Goal: Task Accomplishment & Management: Complete application form

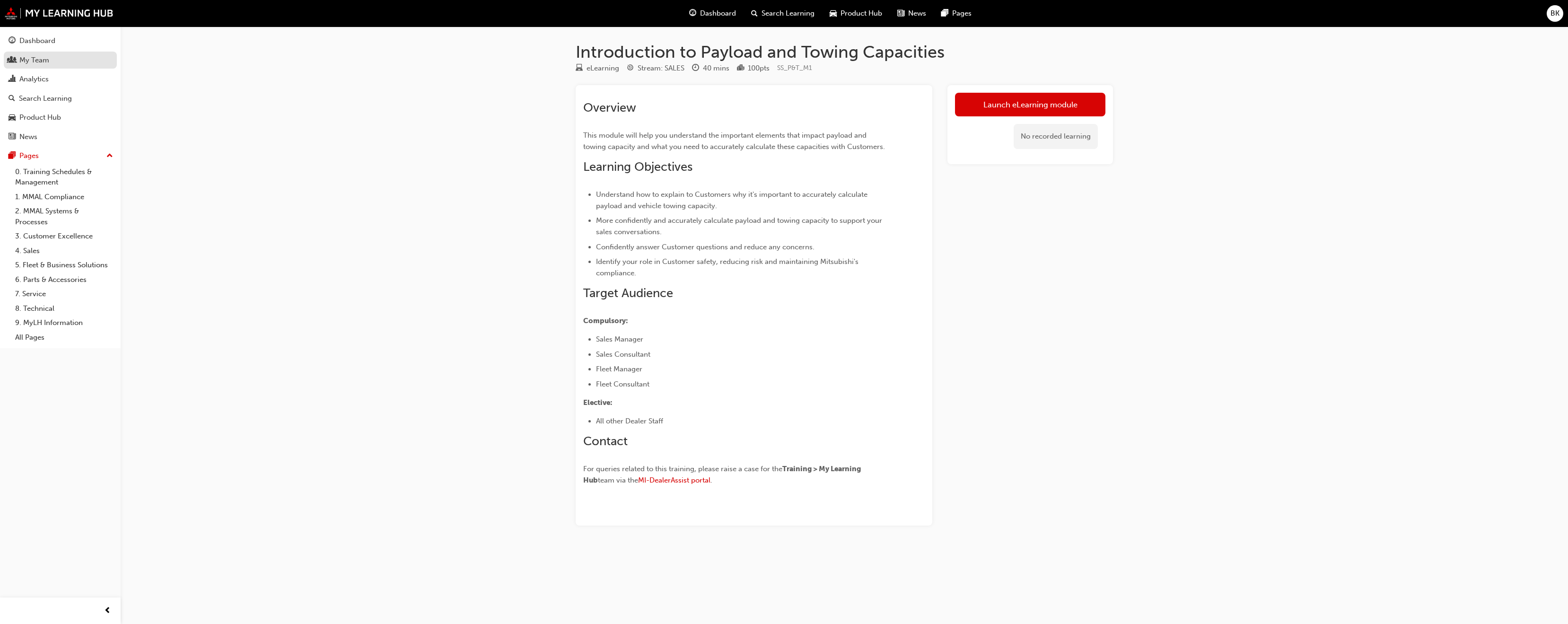
click at [35, 63] on div "My Team" at bounding box center [34, 60] width 30 height 11
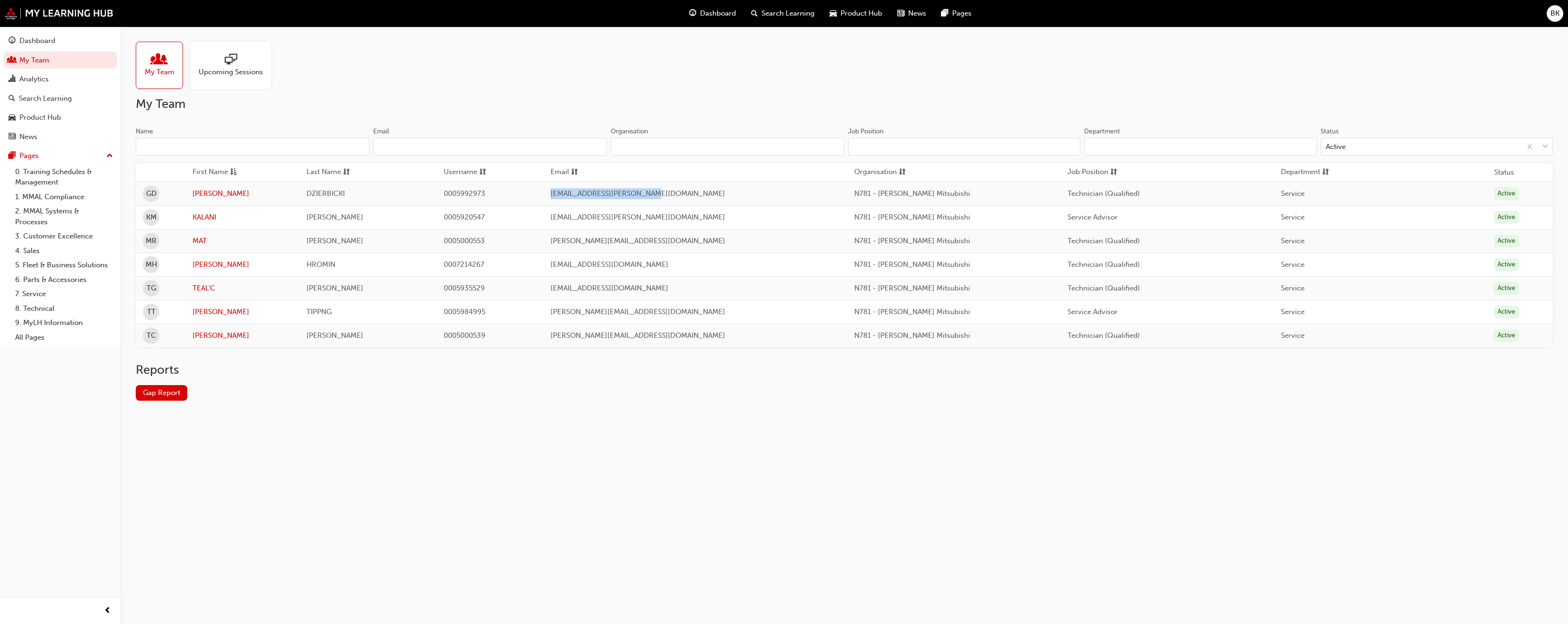
drag, startPoint x: 667, startPoint y: 194, endPoint x: 576, endPoint y: 194, distance: 91.0
click at [576, 194] on span "[EMAIL_ADDRESS][PERSON_NAME][DOMAIN_NAME]" at bounding box center [638, 194] width 175 height 9
drag, startPoint x: 592, startPoint y: 195, endPoint x: 873, endPoint y: 508, distance: 420.6
click at [873, 508] on div "My Team Upcoming Sessions My Team Name Email Organisation Job Position Departme…" at bounding box center [784, 312] width 1568 height 624
click at [211, 191] on link "GREG" at bounding box center [242, 194] width 100 height 11
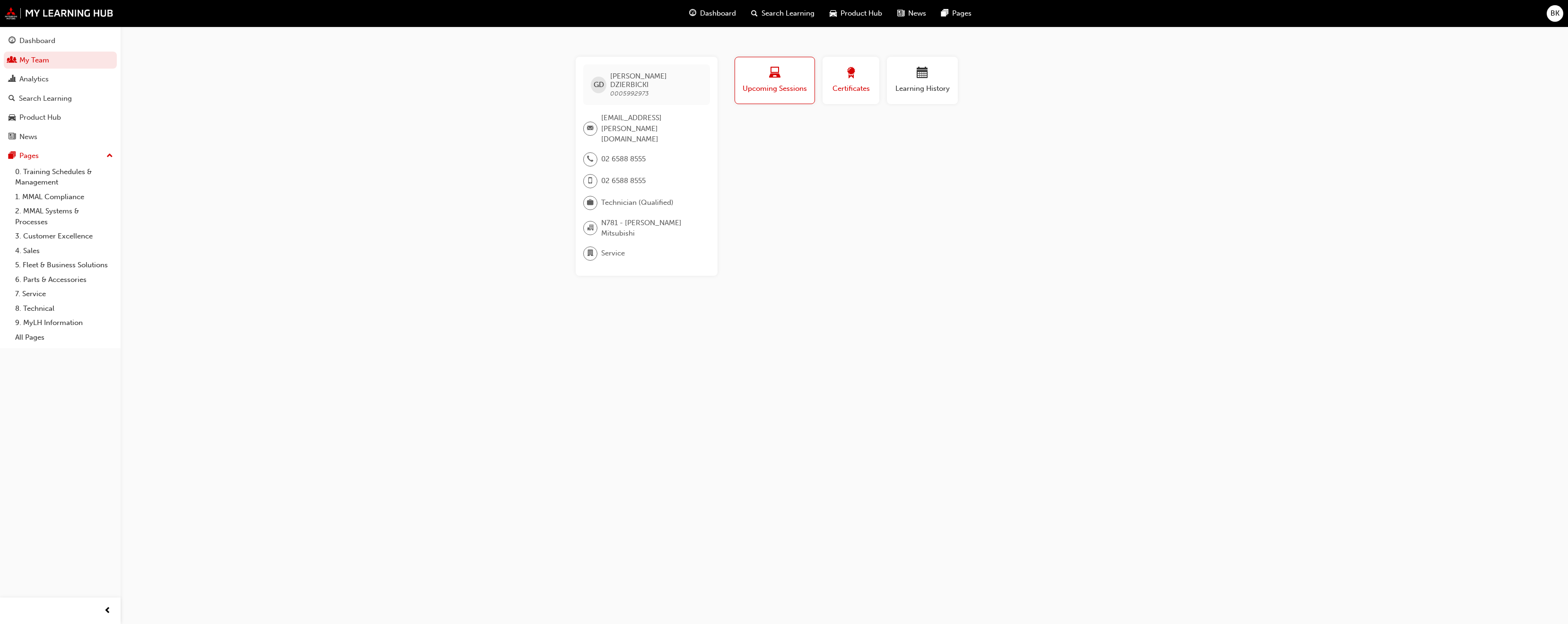
click at [856, 80] on div "button" at bounding box center [851, 74] width 43 height 15
click at [898, 80] on div "button" at bounding box center [922, 74] width 57 height 15
click at [29, 62] on link "My Team" at bounding box center [60, 60] width 113 height 18
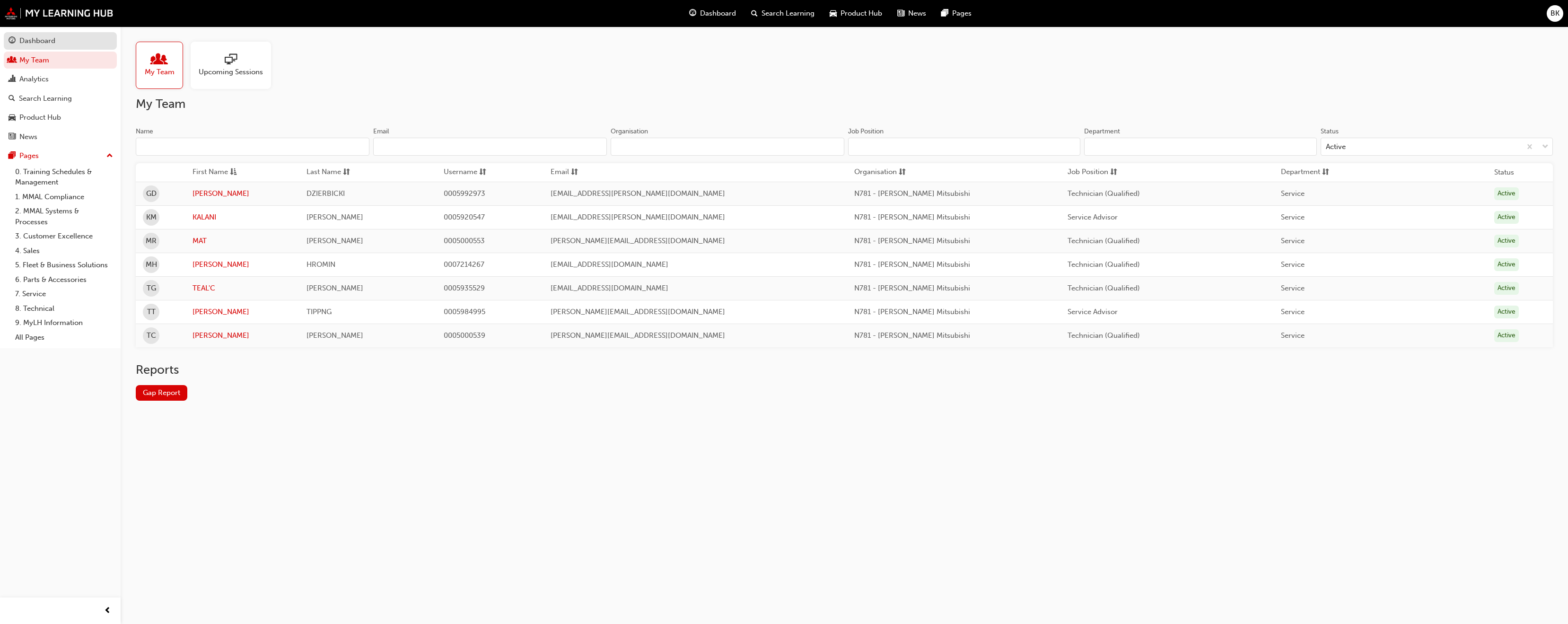
click at [37, 39] on div "Dashboard" at bounding box center [37, 41] width 36 height 11
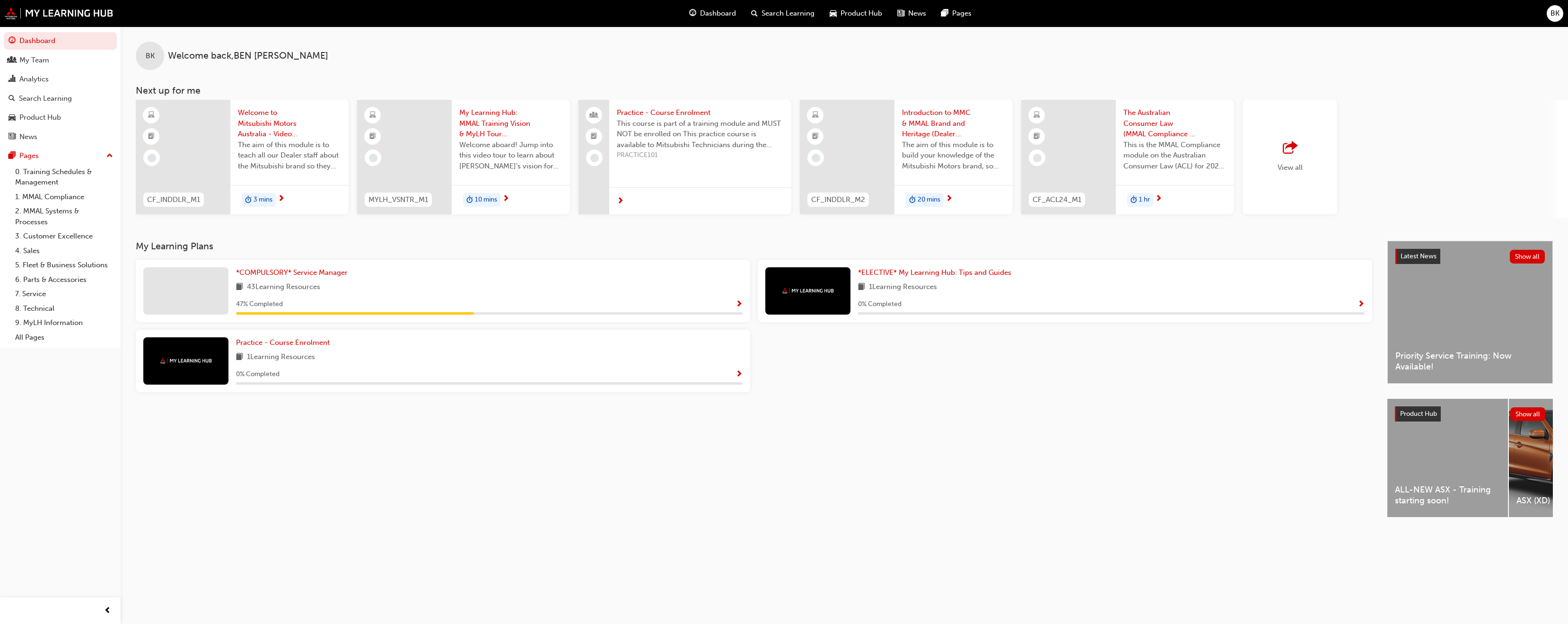
click at [1555, 13] on span "BK" at bounding box center [1555, 13] width 9 height 11
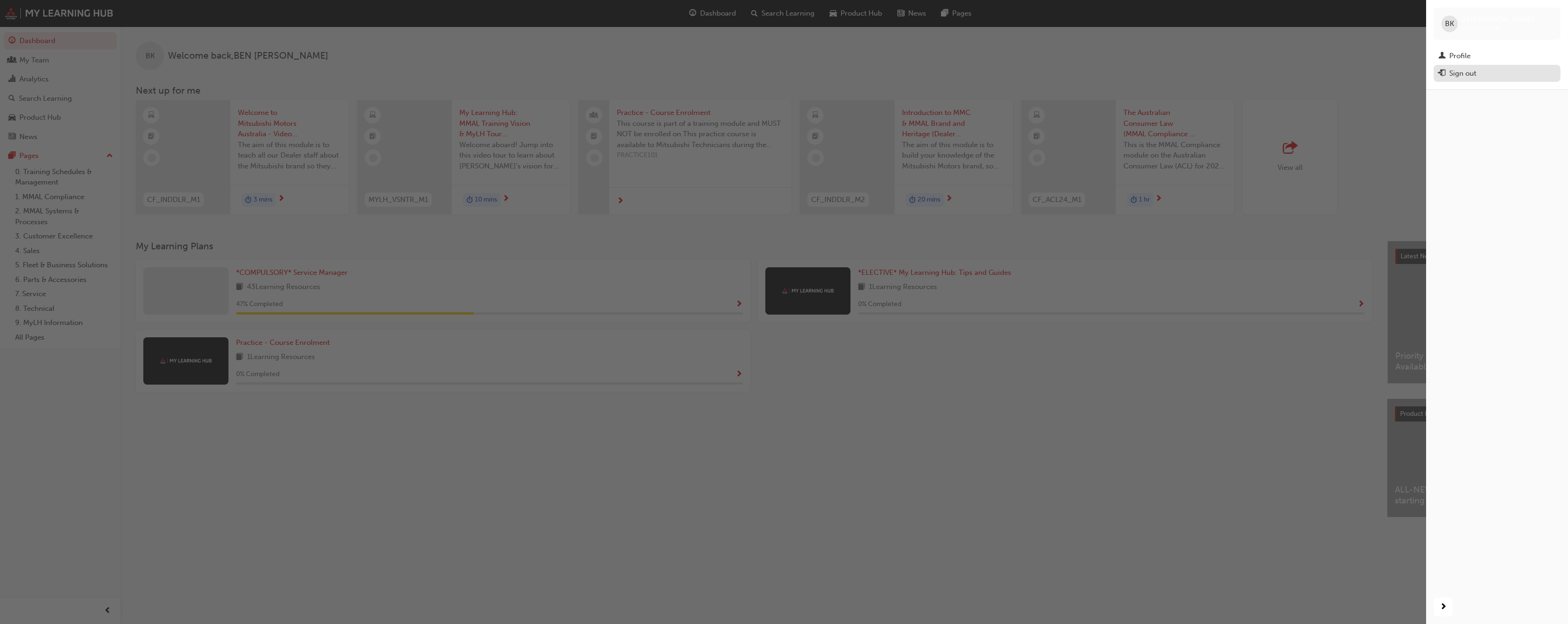
click at [1460, 70] on div "Sign out" at bounding box center [1463, 74] width 27 height 11
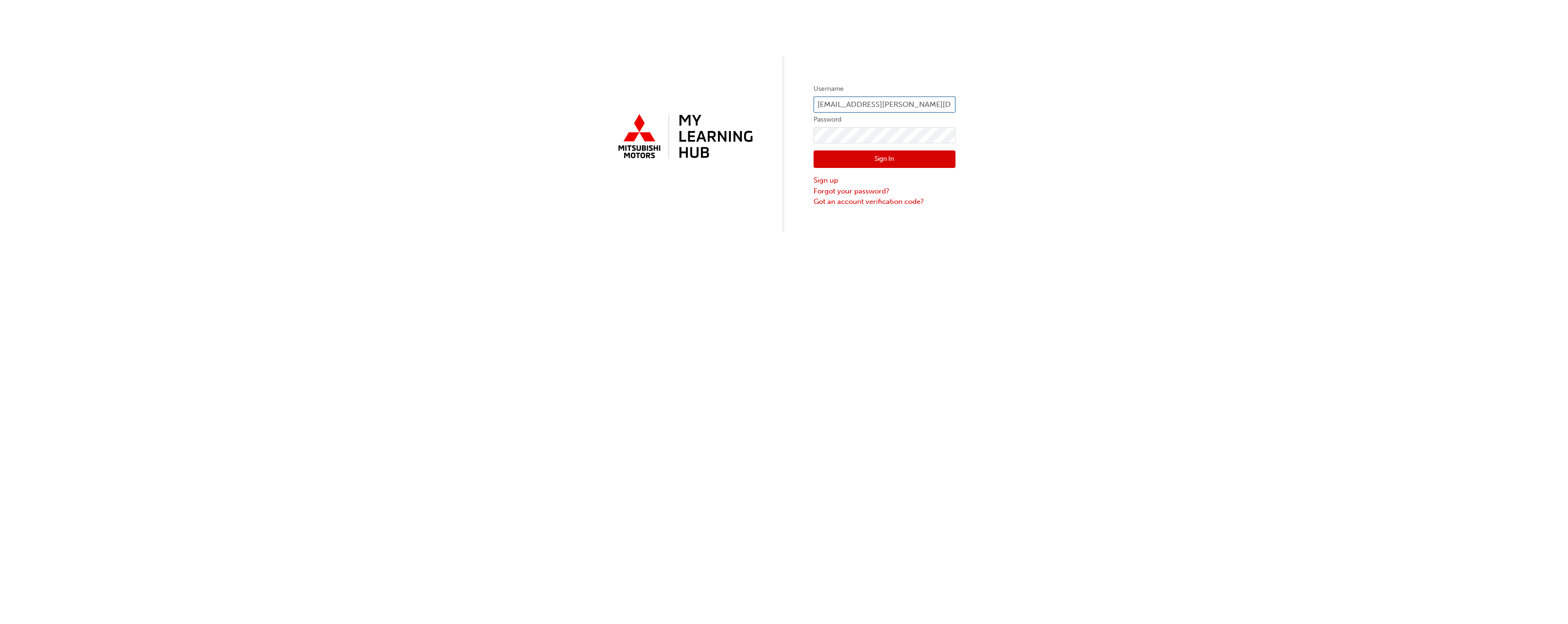
click at [914, 102] on input "[EMAIL_ADDRESS][PERSON_NAME][DOMAIN_NAME]" at bounding box center [884, 105] width 142 height 16
click at [922, 102] on input "[EMAIL_ADDRESS][PERSON_NAME][DOMAIN_NAME]" at bounding box center [884, 105] width 142 height 16
drag, startPoint x: 937, startPoint y: 104, endPoint x: 807, endPoint y: 105, distance: 130.0
click at [807, 105] on div "Username [EMAIL_ADDRESS][PERSON_NAME][DOMAIN_NAME] Password Sign In Sign up For…" at bounding box center [784, 116] width 1568 height 232
type input "[EMAIL_ADDRESS][PERSON_NAME][DOMAIN_NAME]"
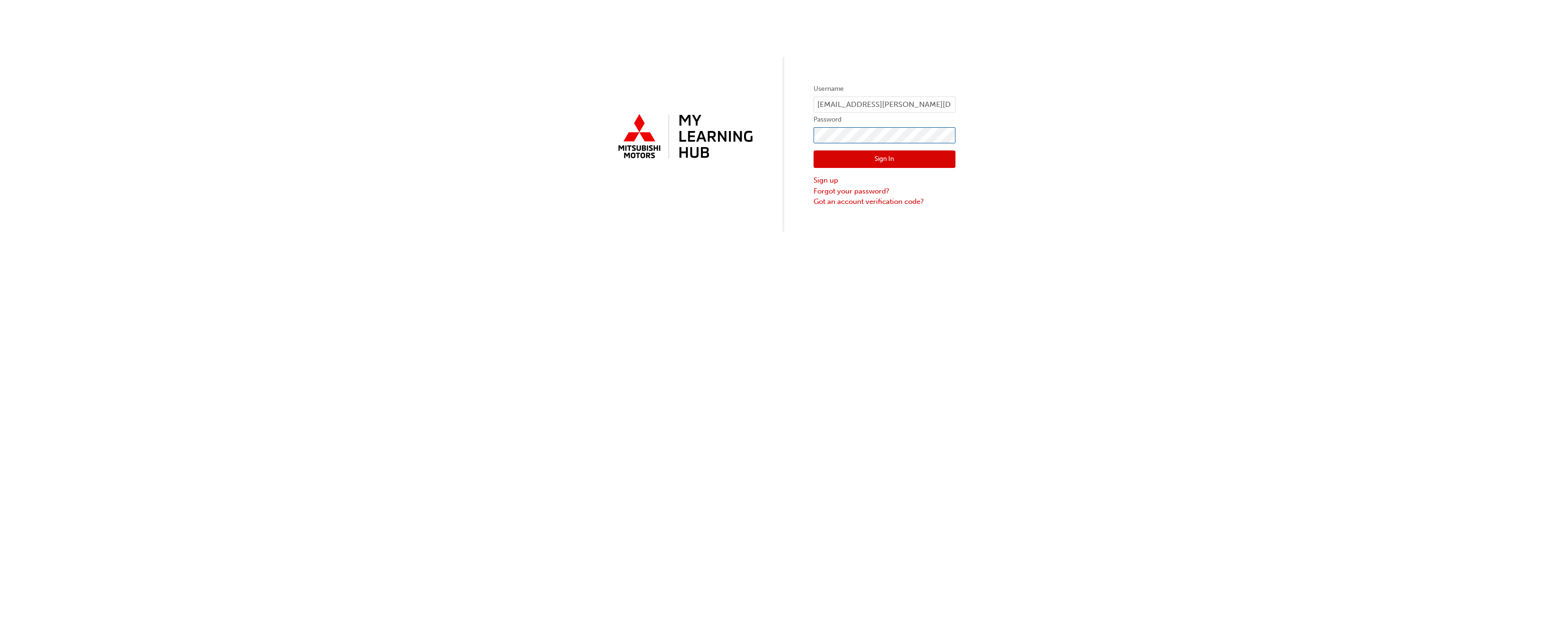
click at [799, 131] on div "Username [EMAIL_ADDRESS][PERSON_NAME][DOMAIN_NAME] Password Sign In Sign up For…" at bounding box center [784, 116] width 1568 height 232
click at [906, 239] on div "Username [EMAIL_ADDRESS][PERSON_NAME][DOMAIN_NAME] Password Sign In Sign up For…" at bounding box center [784, 312] width 1568 height 624
click at [861, 192] on link "Forgot your password?" at bounding box center [884, 191] width 142 height 11
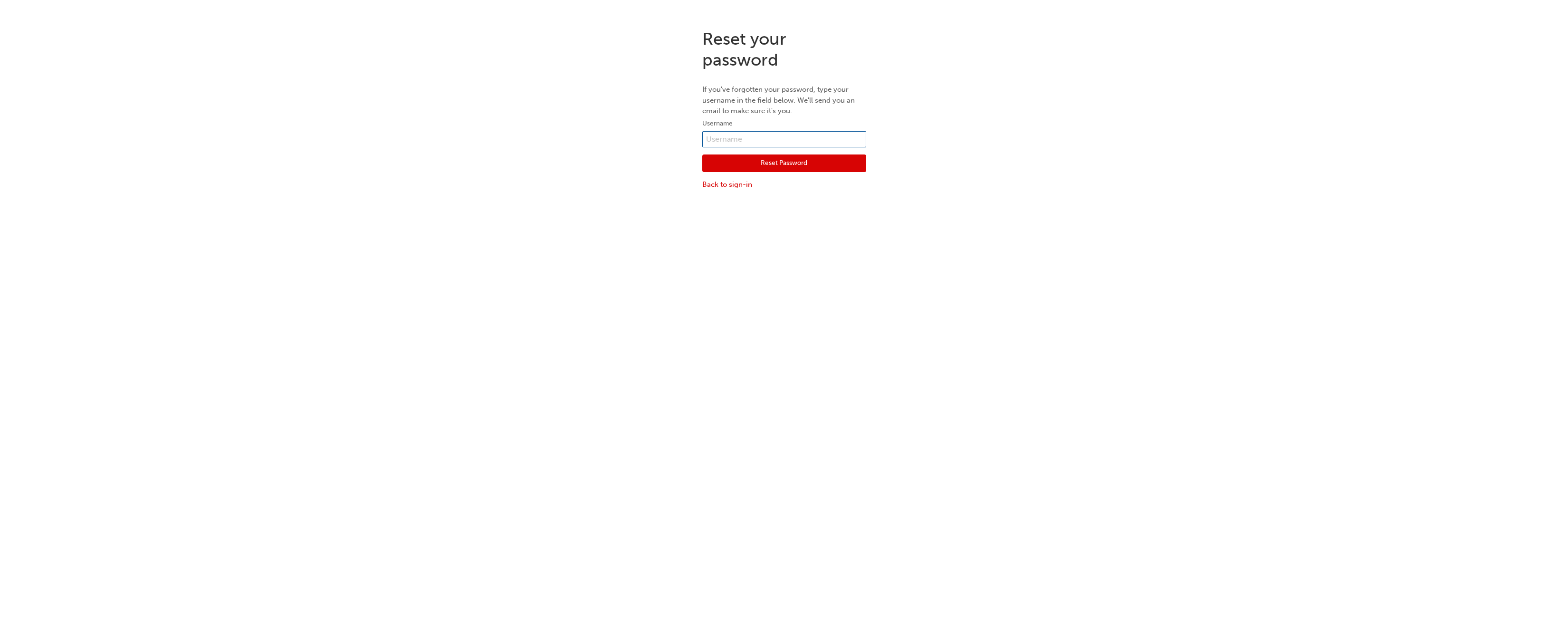
click at [736, 138] on input "text" at bounding box center [785, 139] width 164 height 16
type input "[EMAIL_ADDRESS][PERSON_NAME][DOMAIN_NAME]"
click at [818, 160] on button "Reset Password" at bounding box center [785, 164] width 164 height 18
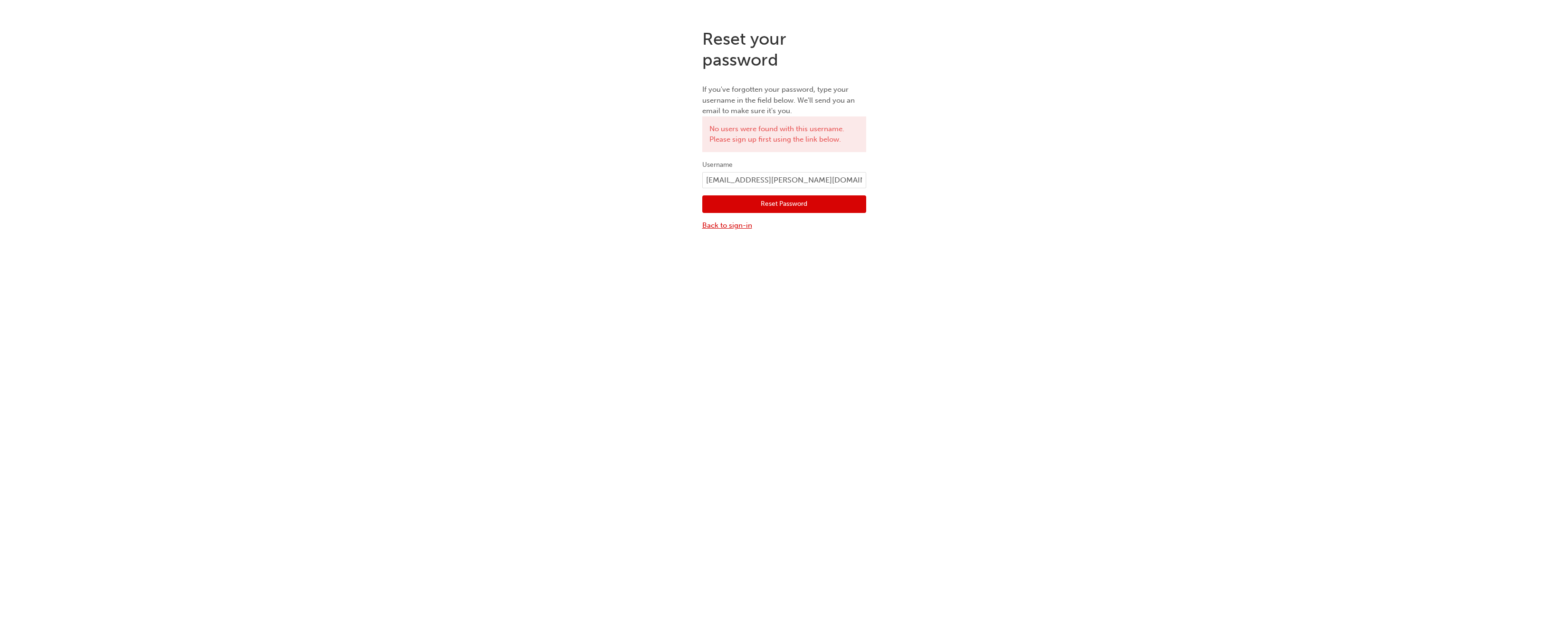
click at [728, 229] on link "Back to sign-in" at bounding box center [785, 226] width 164 height 11
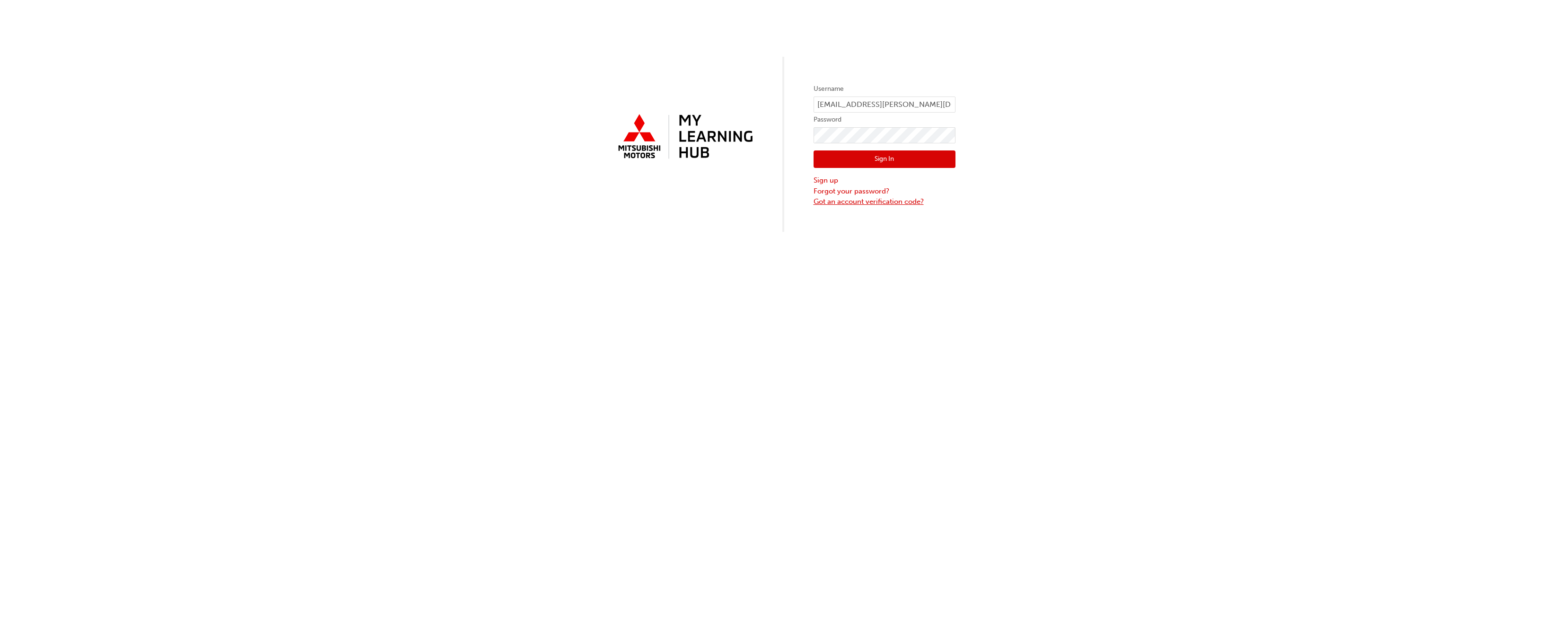
click at [826, 205] on link "Got an account verification code?" at bounding box center [884, 202] width 142 height 11
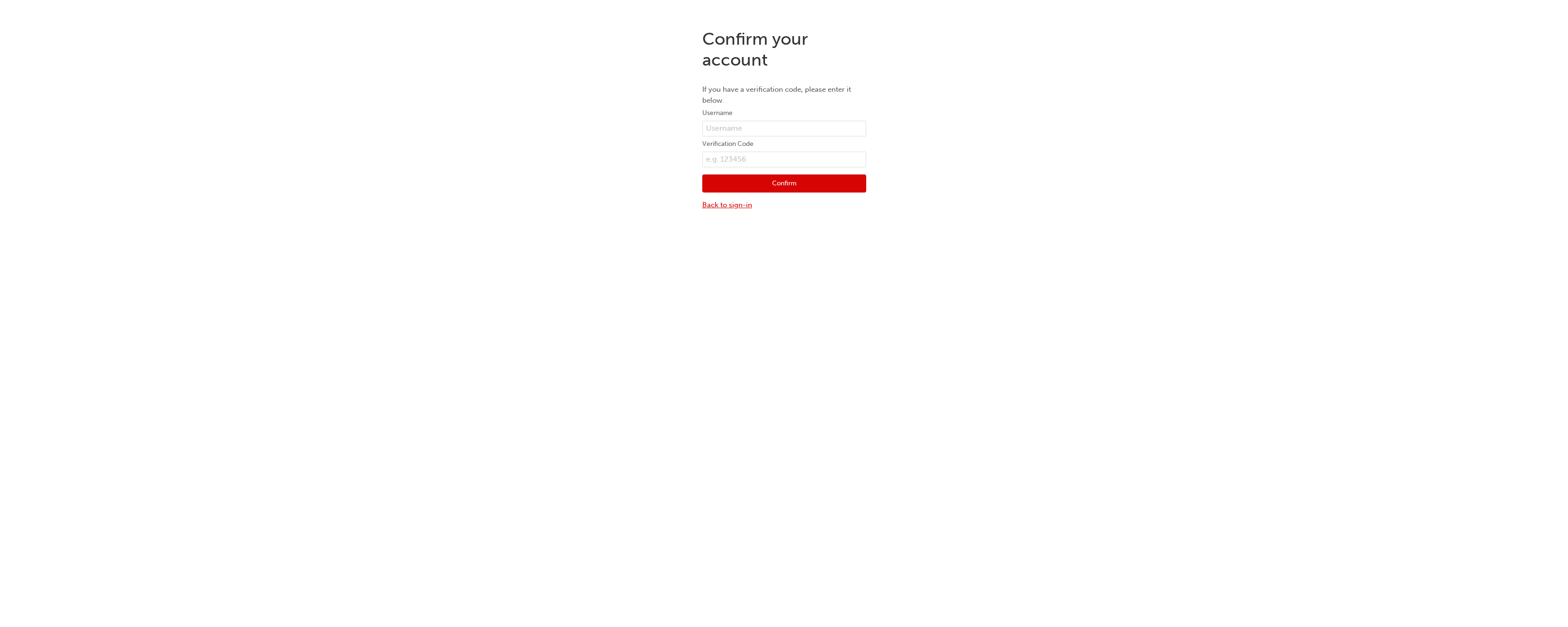
click at [727, 206] on link "Back to sign-in" at bounding box center [785, 205] width 164 height 11
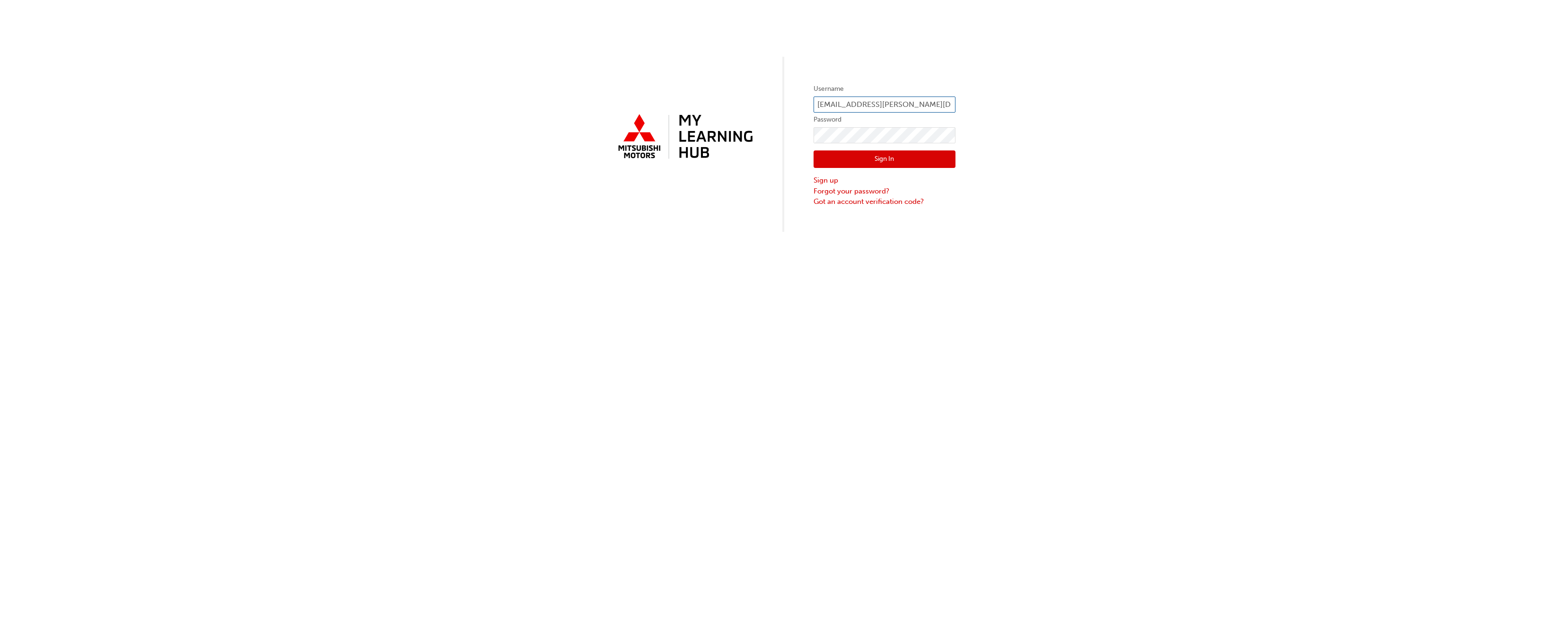
click at [945, 101] on input "[EMAIL_ADDRESS][PERSON_NAME][DOMAIN_NAME]" at bounding box center [884, 105] width 142 height 16
drag, startPoint x: 945, startPoint y: 101, endPoint x: 774, endPoint y: 99, distance: 171.0
click at [774, 99] on div "Username [EMAIL_ADDRESS][PERSON_NAME][DOMAIN_NAME] Password Sign In Sign up For…" at bounding box center [784, 116] width 1568 height 232
type input "[EMAIL_ADDRESS][PERSON_NAME][DOMAIN_NAME]"
click at [791, 129] on div "Username [EMAIL_ADDRESS][PERSON_NAME][DOMAIN_NAME] Password Sign In Sign up For…" at bounding box center [784, 116] width 1568 height 232
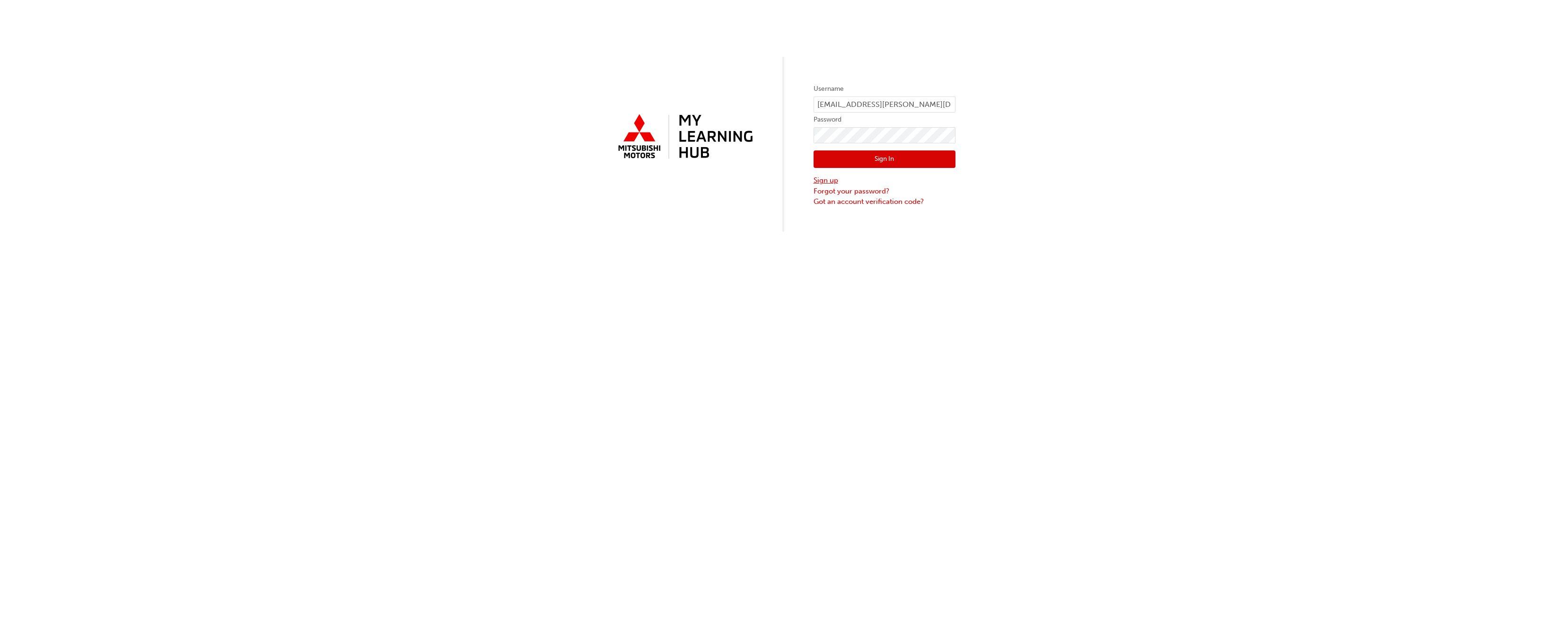
click at [824, 182] on link "Sign up" at bounding box center [884, 181] width 142 height 11
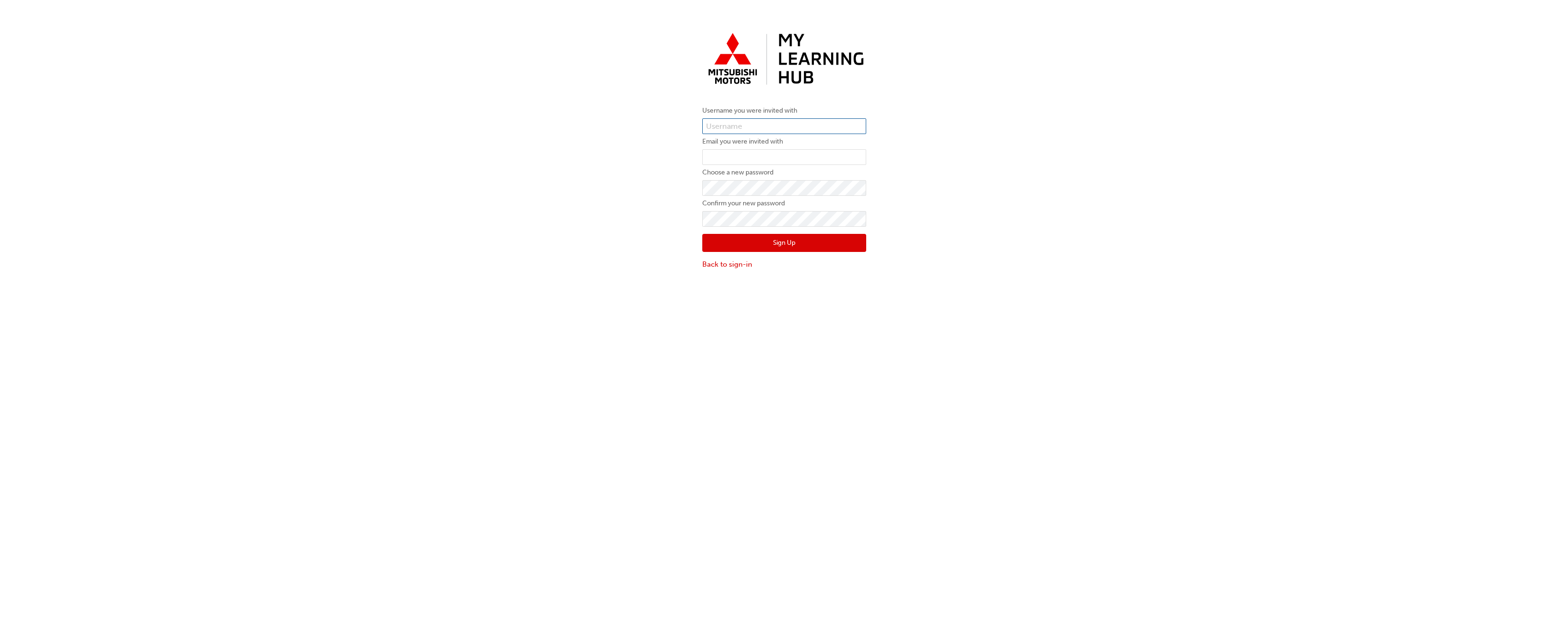
click at [757, 121] on input "text" at bounding box center [785, 126] width 164 height 16
click at [731, 161] on input "email" at bounding box center [785, 157] width 164 height 16
drag, startPoint x: 752, startPoint y: 157, endPoint x: 711, endPoint y: 156, distance: 41.0
paste input "Hi [PERSON_NAME], We contacted the customer as requested, and their vehicle has…"
type input "H"
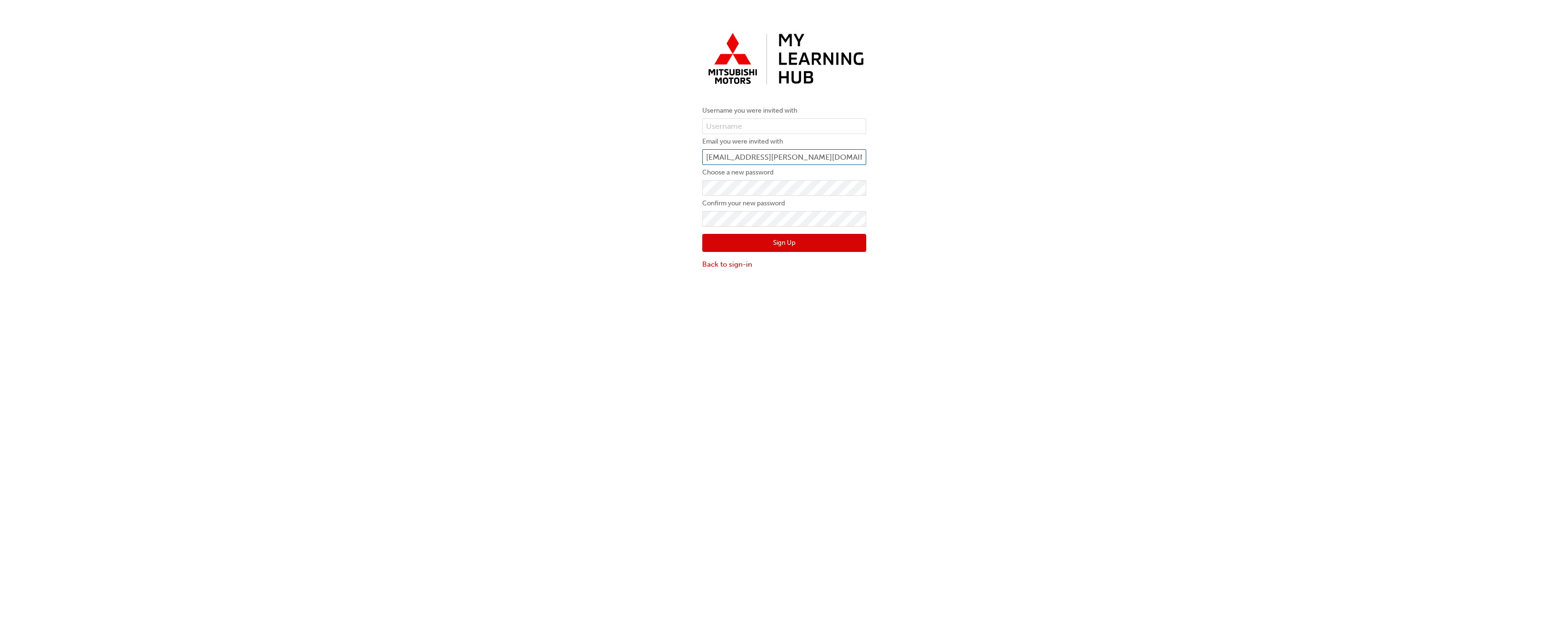
type input "[EMAIL_ADDRESS][PERSON_NAME][DOMAIN_NAME]"
click at [742, 127] on input "text" at bounding box center [785, 126] width 164 height 16
type input "0005992973"
click at [739, 241] on button "Sign Up" at bounding box center [785, 243] width 164 height 18
